Goal: Information Seeking & Learning: Learn about a topic

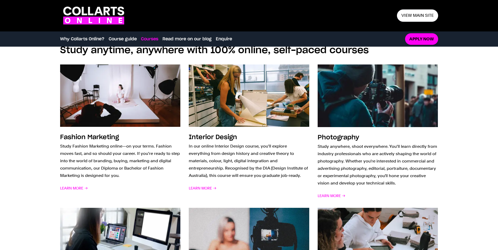
scroll to position [315, 0]
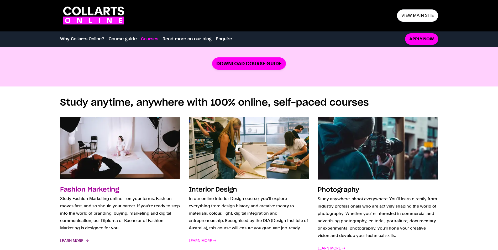
click at [69, 239] on span "Learn More" at bounding box center [74, 240] width 28 height 7
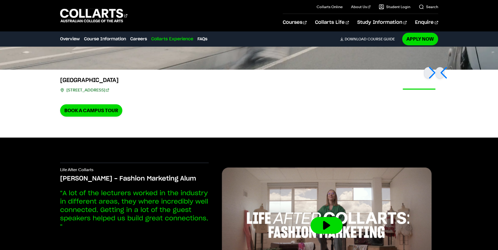
scroll to position [1312, 0]
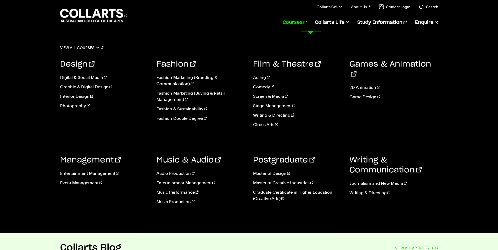
click at [307, 22] on link "Courses" at bounding box center [295, 22] width 24 height 17
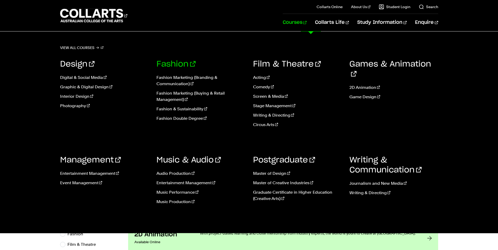
click at [172, 64] on link "Fashion" at bounding box center [175, 64] width 39 height 8
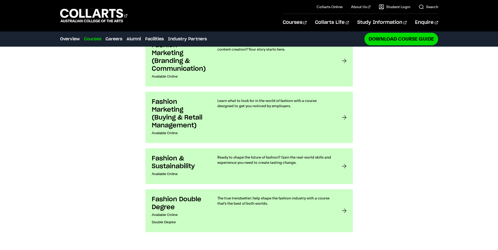
scroll to position [446, 0]
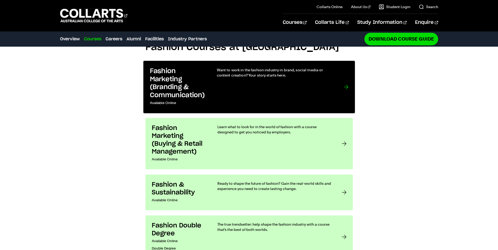
click at [243, 92] on div "Want to work in the fashion industry in brand, social media or content creation…" at bounding box center [275, 87] width 116 height 40
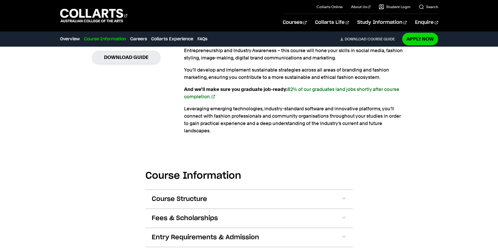
scroll to position [577, 0]
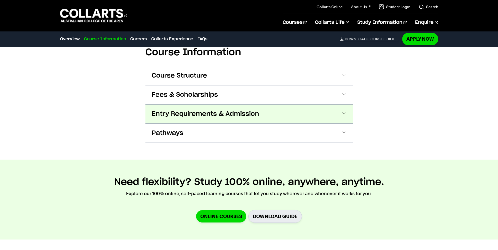
click at [217, 110] on span "Entry Requirements & Admission" at bounding box center [205, 114] width 107 height 8
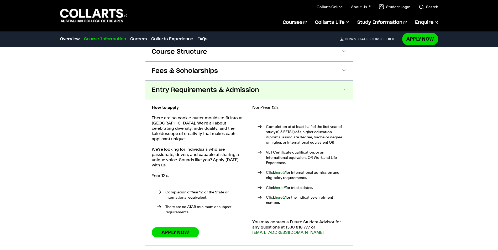
scroll to position [470, 0]
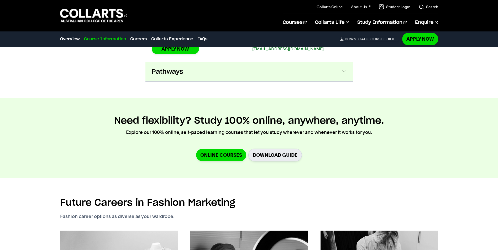
click at [228, 65] on button "Pathways" at bounding box center [248, 71] width 207 height 19
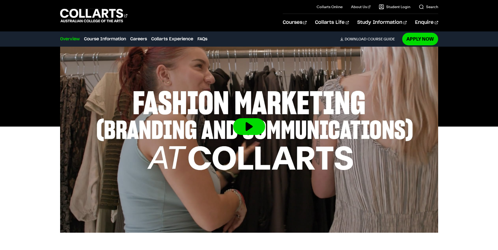
scroll to position [184, 0]
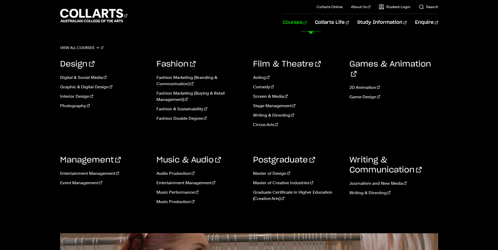
click at [307, 22] on link "Courses" at bounding box center [295, 22] width 24 height 17
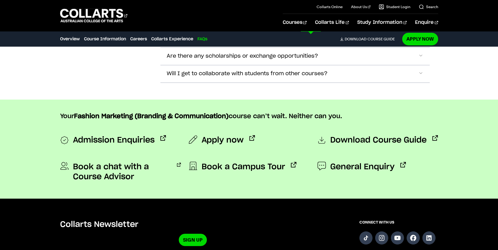
scroll to position [2362, 0]
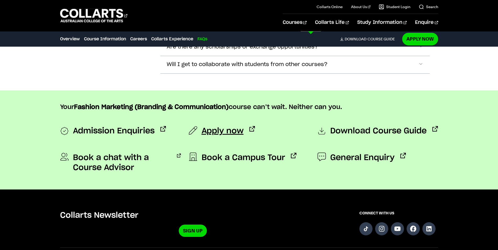
click at [241, 126] on span "Apply now" at bounding box center [223, 131] width 42 height 10
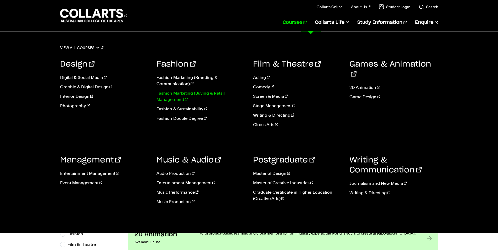
click at [175, 94] on link "Fashion Marketing (Buying & Retail Management)" at bounding box center [200, 96] width 89 height 13
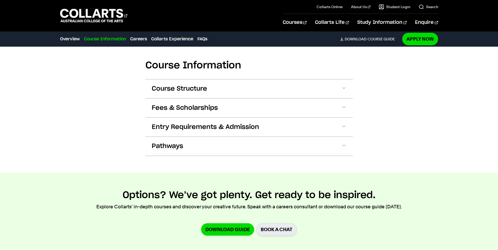
scroll to position [525, 0]
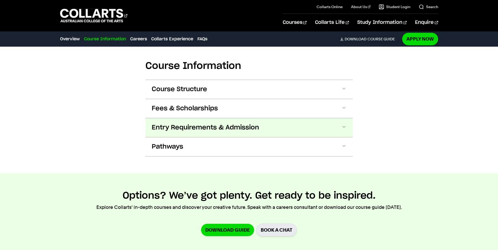
click at [296, 134] on button "Entry Requirements & Admission" at bounding box center [248, 127] width 207 height 19
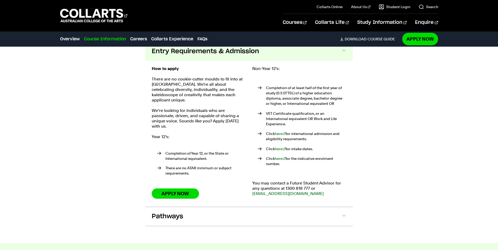
scroll to position [496, 0]
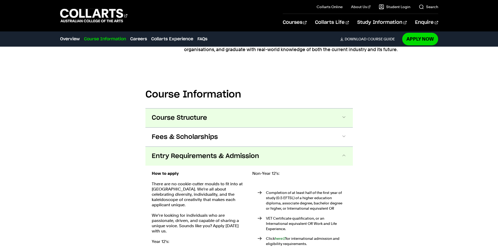
click at [272, 123] on button "Course Structure" at bounding box center [248, 118] width 207 height 19
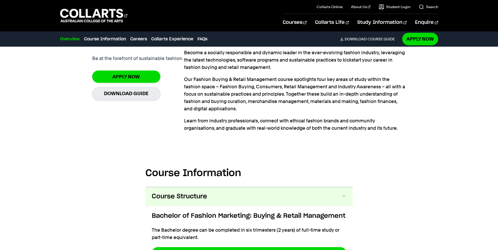
scroll to position [327, 0]
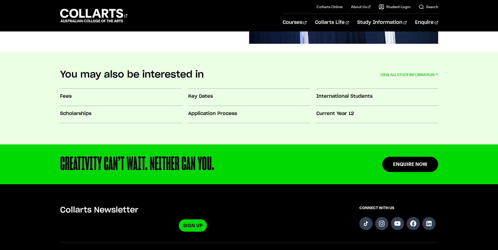
scroll to position [525, 0]
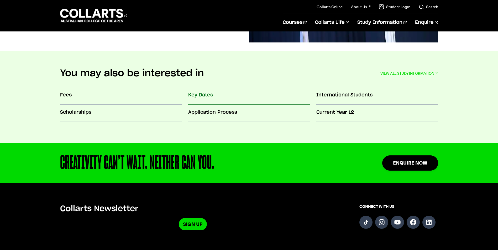
click at [196, 95] on h3 "Key Dates" at bounding box center [249, 95] width 122 height 7
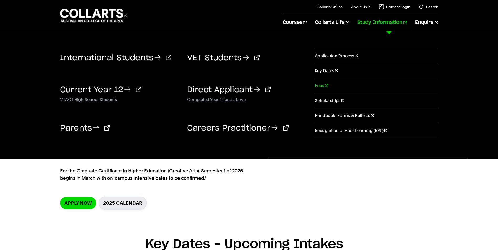
click at [321, 85] on link "Fees" at bounding box center [376, 85] width 123 height 15
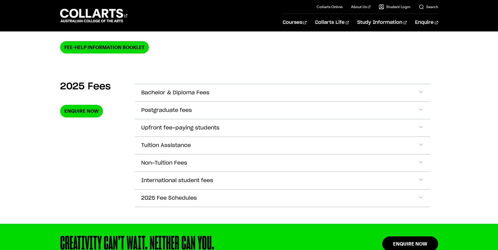
scroll to position [157, 0]
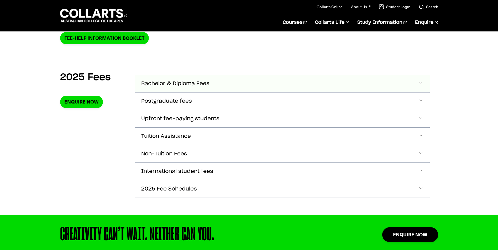
click at [267, 86] on button "Bachelor & Diploma Fees" at bounding box center [282, 83] width 295 height 17
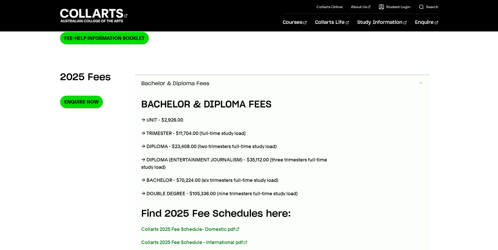
scroll to position [185, 0]
